Goal: Check status: Check status

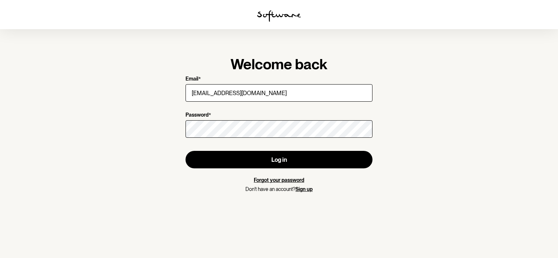
type input "[EMAIL_ADDRESS][DOMAIN_NAME]"
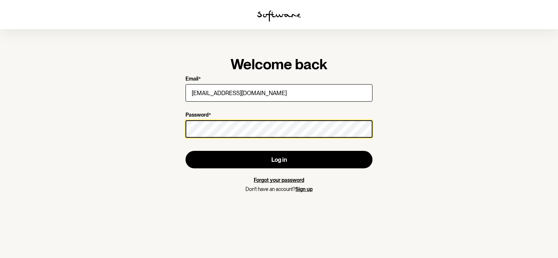
click at [185, 151] on button "Log in" at bounding box center [278, 160] width 187 height 18
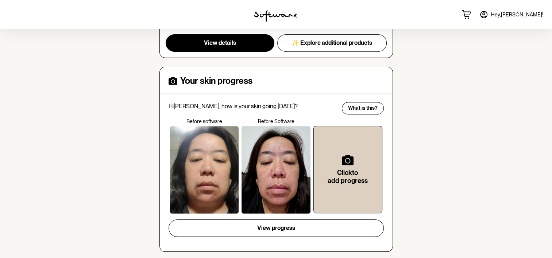
scroll to position [328, 0]
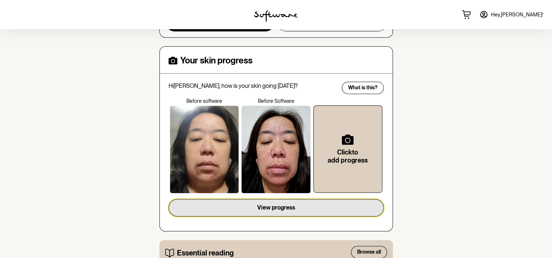
click at [281, 204] on span "View progress" at bounding box center [276, 207] width 38 height 7
